Goal: Information Seeking & Learning: Find specific fact

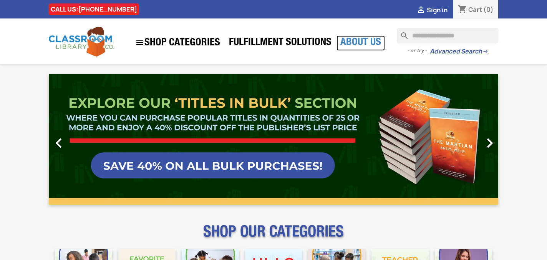
click at [349, 44] on link "About Us" at bounding box center [361, 42] width 48 height 15
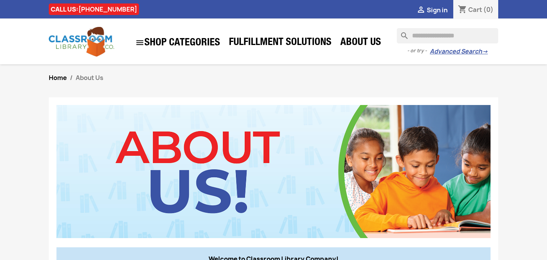
click at [436, 33] on input "Search" at bounding box center [447, 35] width 101 height 15
click at [435, 37] on input "Search" at bounding box center [447, 35] width 101 height 15
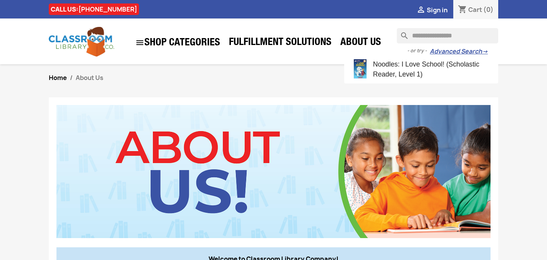
type input "**********"
